Goal: Transaction & Acquisition: Subscribe to service/newsletter

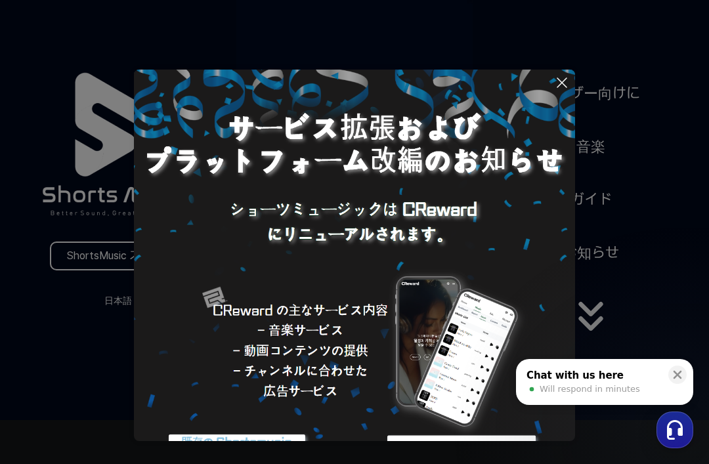
click at [563, 79] on icon at bounding box center [562, 83] width 16 height 16
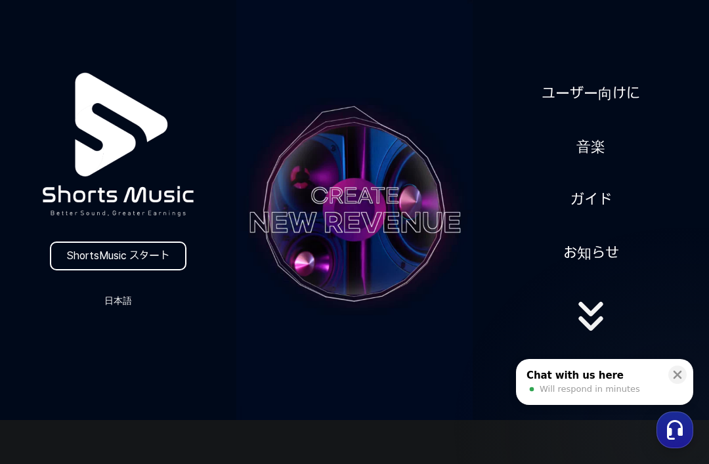
click at [673, 369] on icon at bounding box center [677, 374] width 13 height 13
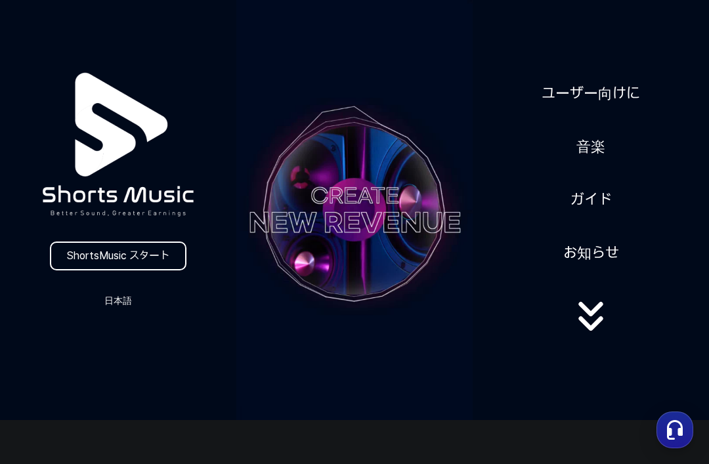
click at [120, 300] on button "日本語" at bounding box center [118, 300] width 63 height 18
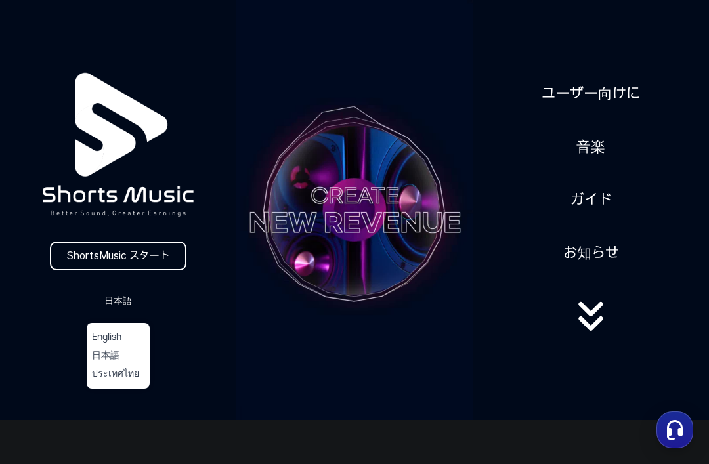
click at [447, 196] on button at bounding box center [354, 232] width 709 height 464
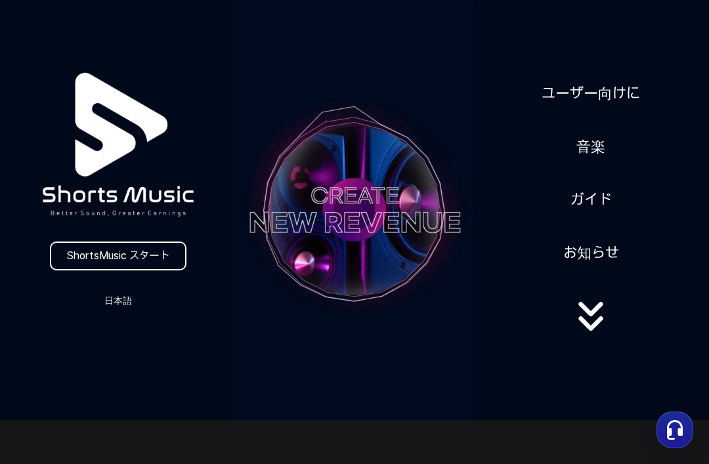
click at [598, 331] on icon at bounding box center [590, 323] width 24 height 14
click at [87, 255] on link "ShortsMusic スタート" at bounding box center [118, 255] width 136 height 29
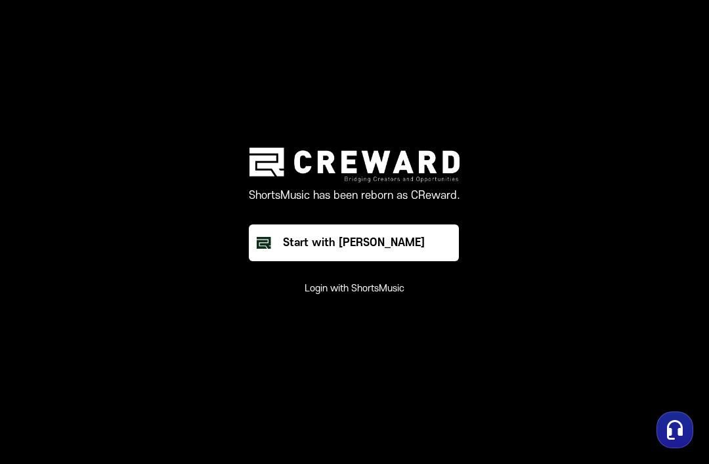
click at [659, 91] on main "ShortsMusic has been reborn as CReward. Start with Creward Login with ShortsMus…" at bounding box center [354, 232] width 709 height 464
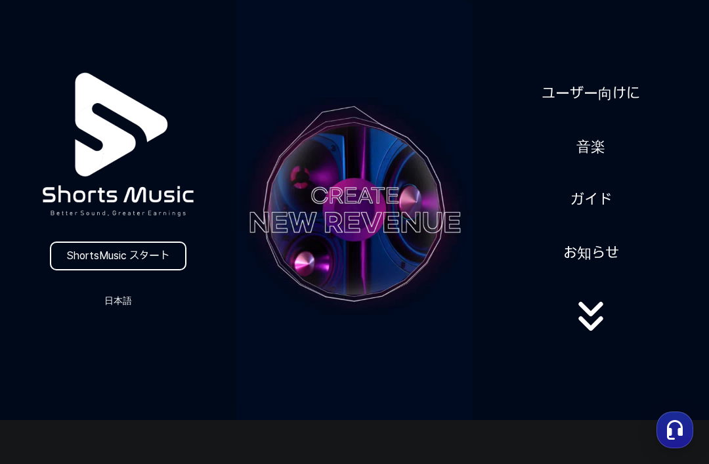
click at [75, 249] on link "ShortsMusic スタート" at bounding box center [118, 255] width 136 height 29
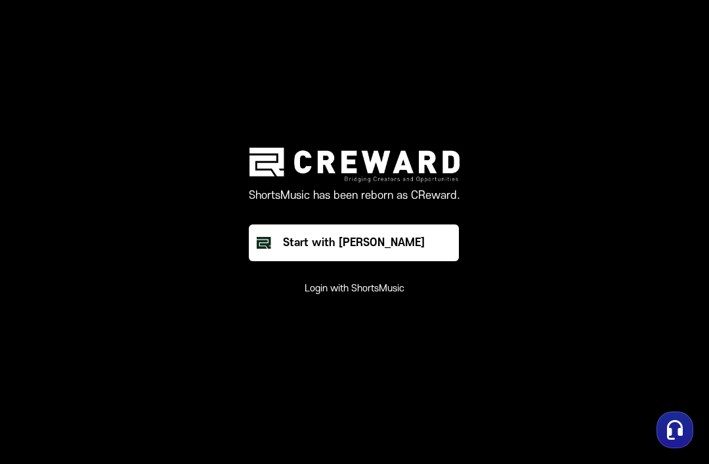
click at [442, 261] on button "Start with Creward" at bounding box center [354, 242] width 210 height 37
click at [404, 295] on button "Login with ShortsMusic" at bounding box center [354, 288] width 100 height 13
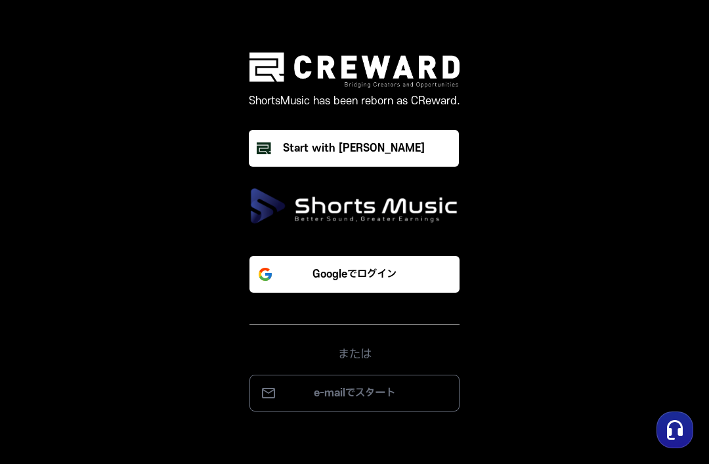
click at [418, 283] on button "Googleでログイン" at bounding box center [354, 274] width 210 height 37
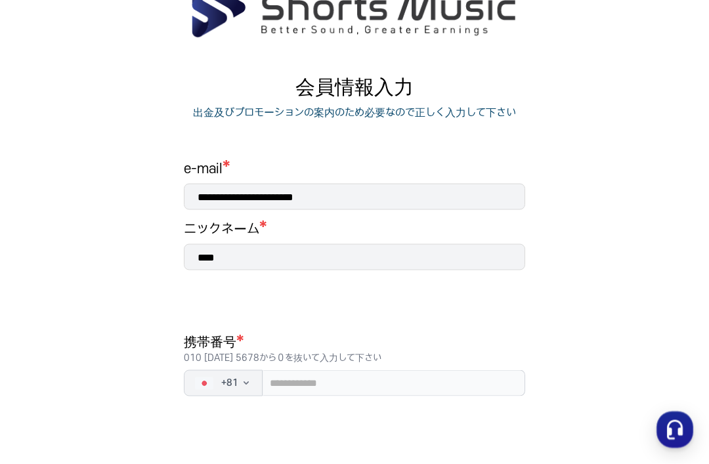
scroll to position [79, 0]
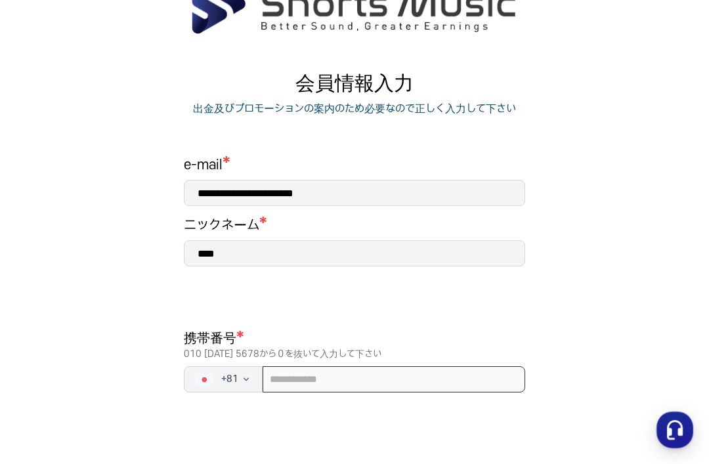
click at [341, 379] on input "tel" at bounding box center [393, 379] width 262 height 26
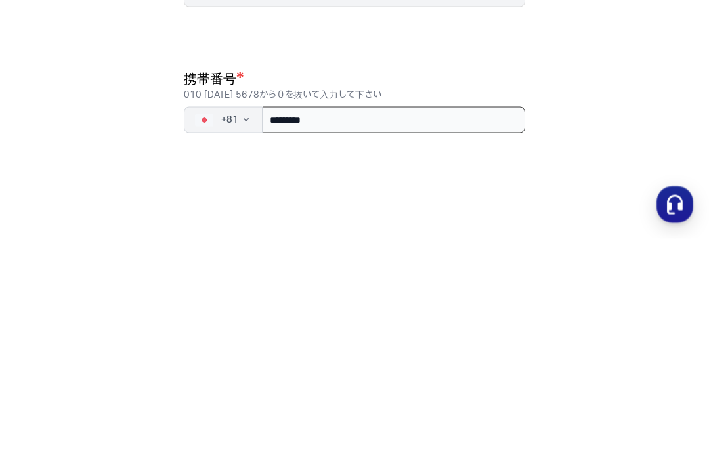
type input "**********"
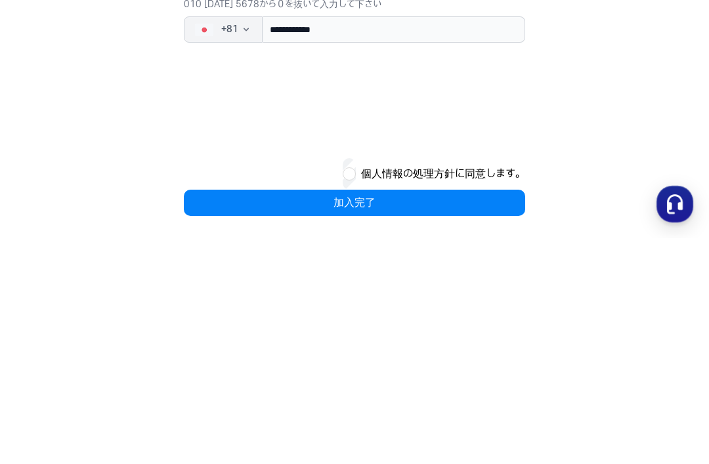
scroll to position [166, 0]
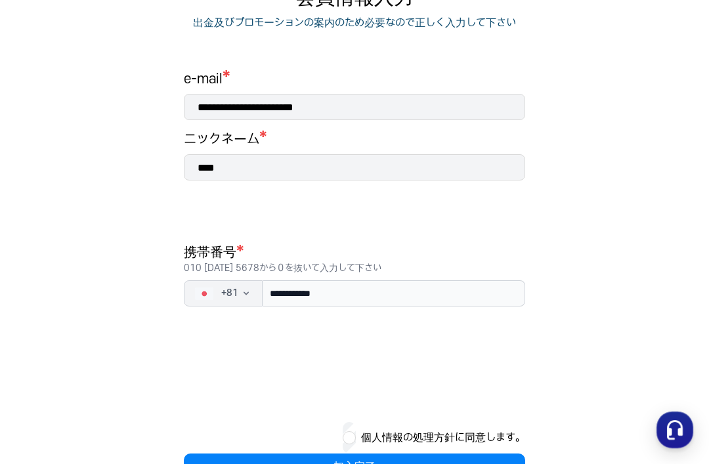
click at [460, 454] on button "加入完了" at bounding box center [354, 466] width 341 height 26
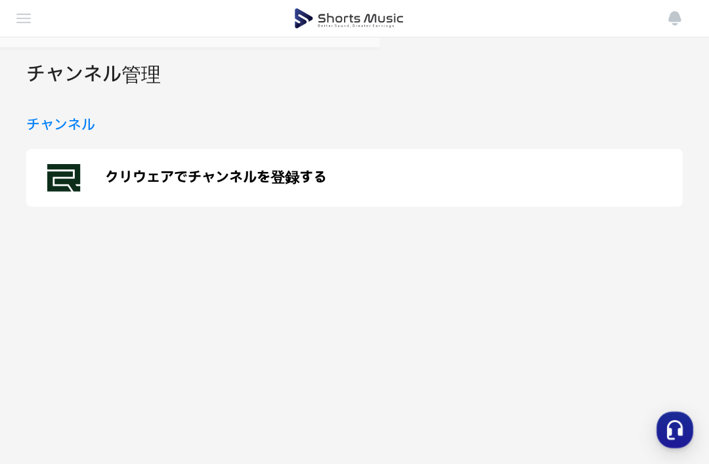
scroll to position [35, 0]
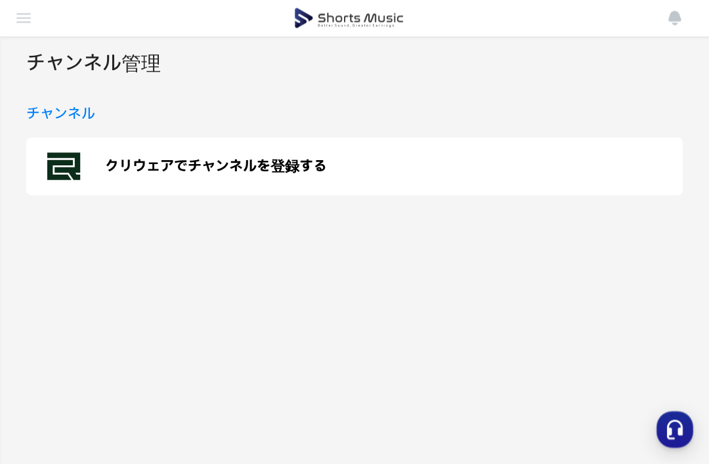
click at [71, 178] on icon at bounding box center [65, 166] width 37 height 37
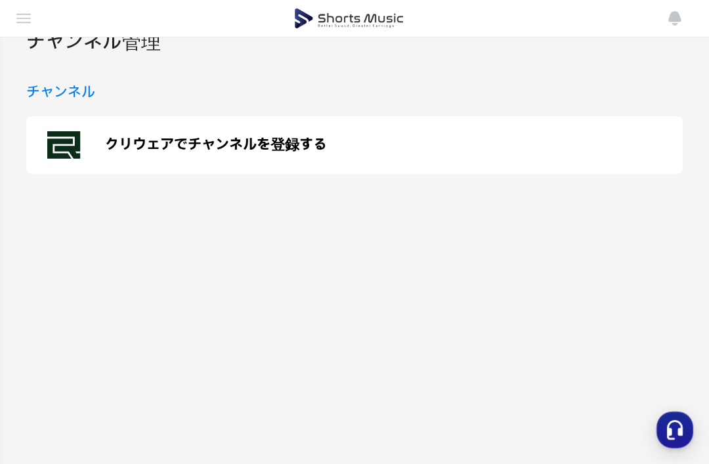
click at [491, 138] on div "クリウェアでチャンネルを登録する" at bounding box center [354, 145] width 656 height 58
